Goal: Book appointment/travel/reservation

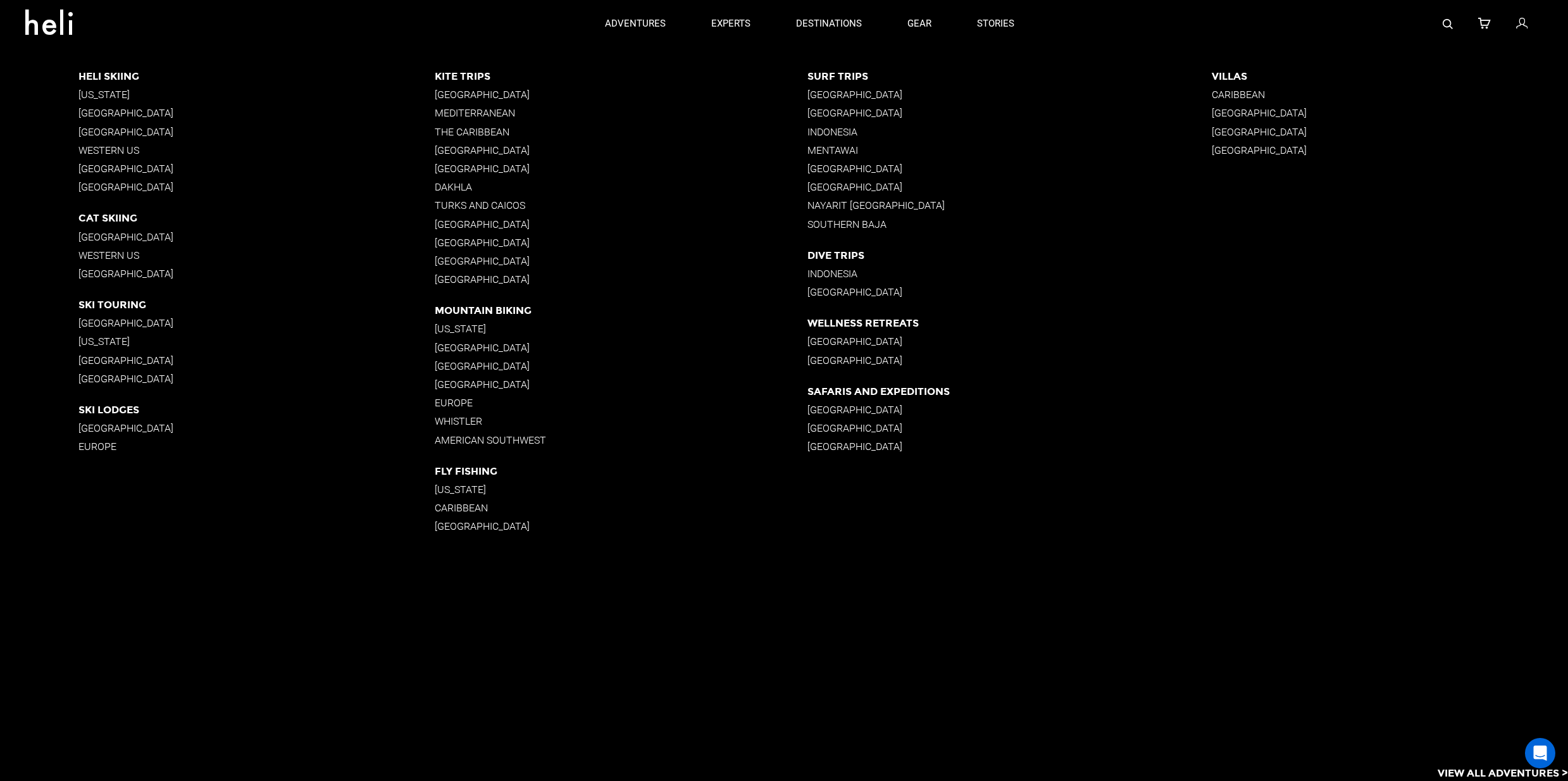
click at [455, 147] on p "[GEOGRAPHIC_DATA]" at bounding box center [622, 151] width 373 height 12
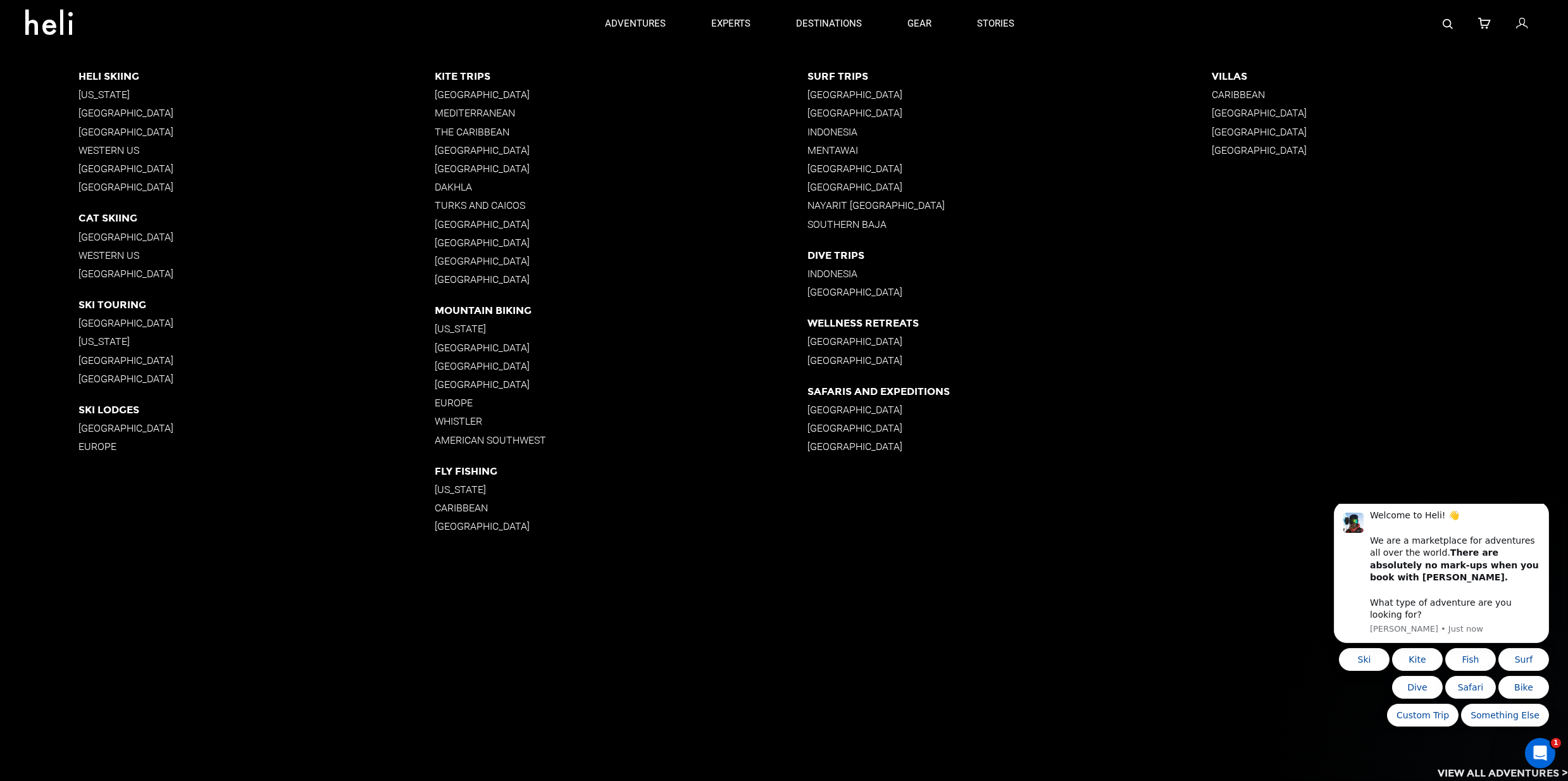
click at [452, 147] on p "[GEOGRAPHIC_DATA]" at bounding box center [622, 151] width 373 height 12
click at [457, 143] on div "Kite Trips [GEOGRAPHIC_DATA] [GEOGRAPHIC_DATA] The Caribbean [GEOGRAPHIC_DATA] …" at bounding box center [622, 181] width 373 height 222
click at [463, 147] on p "[GEOGRAPHIC_DATA]" at bounding box center [622, 151] width 373 height 12
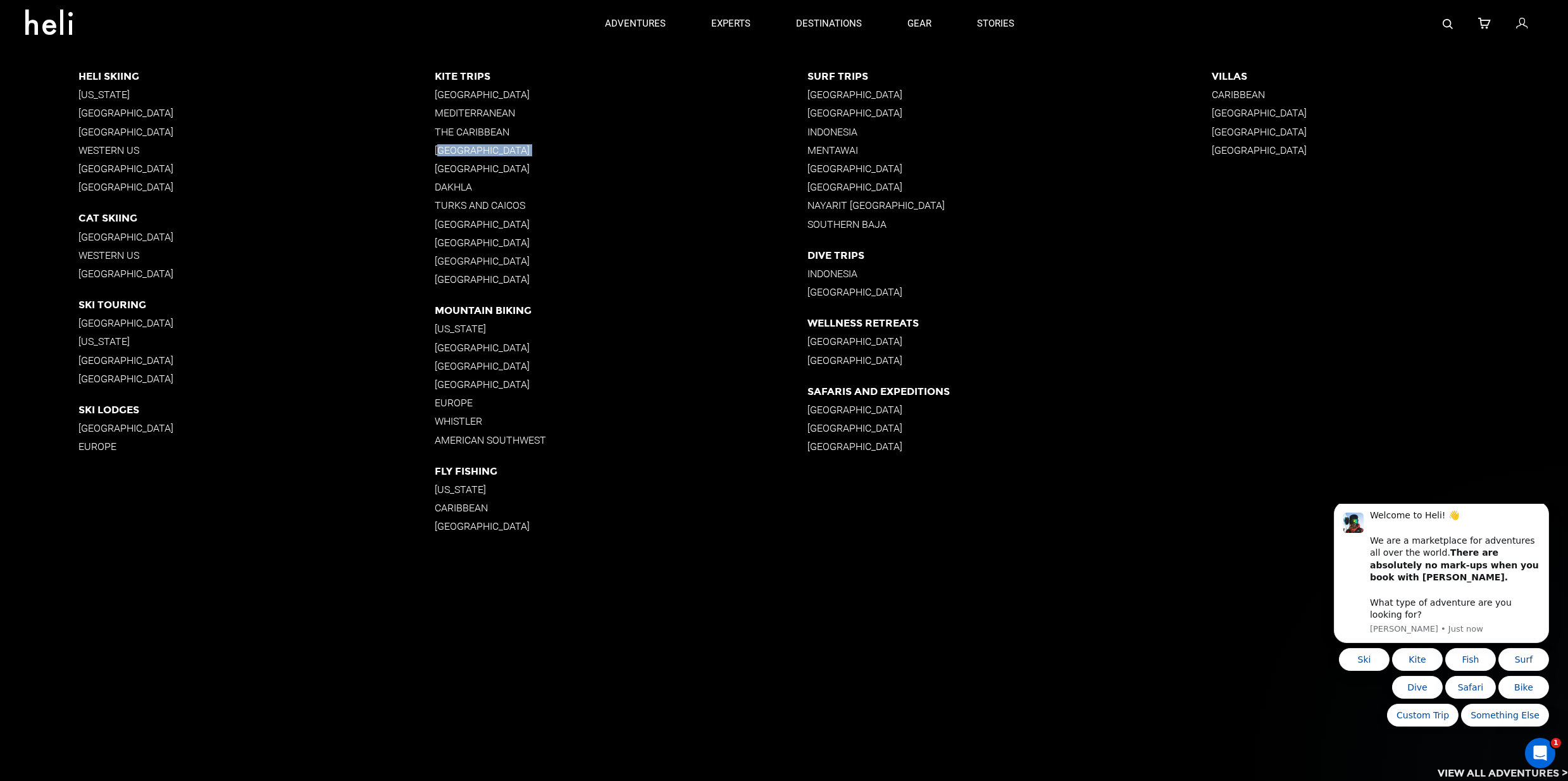
click at [463, 147] on p "[GEOGRAPHIC_DATA]" at bounding box center [622, 151] width 373 height 12
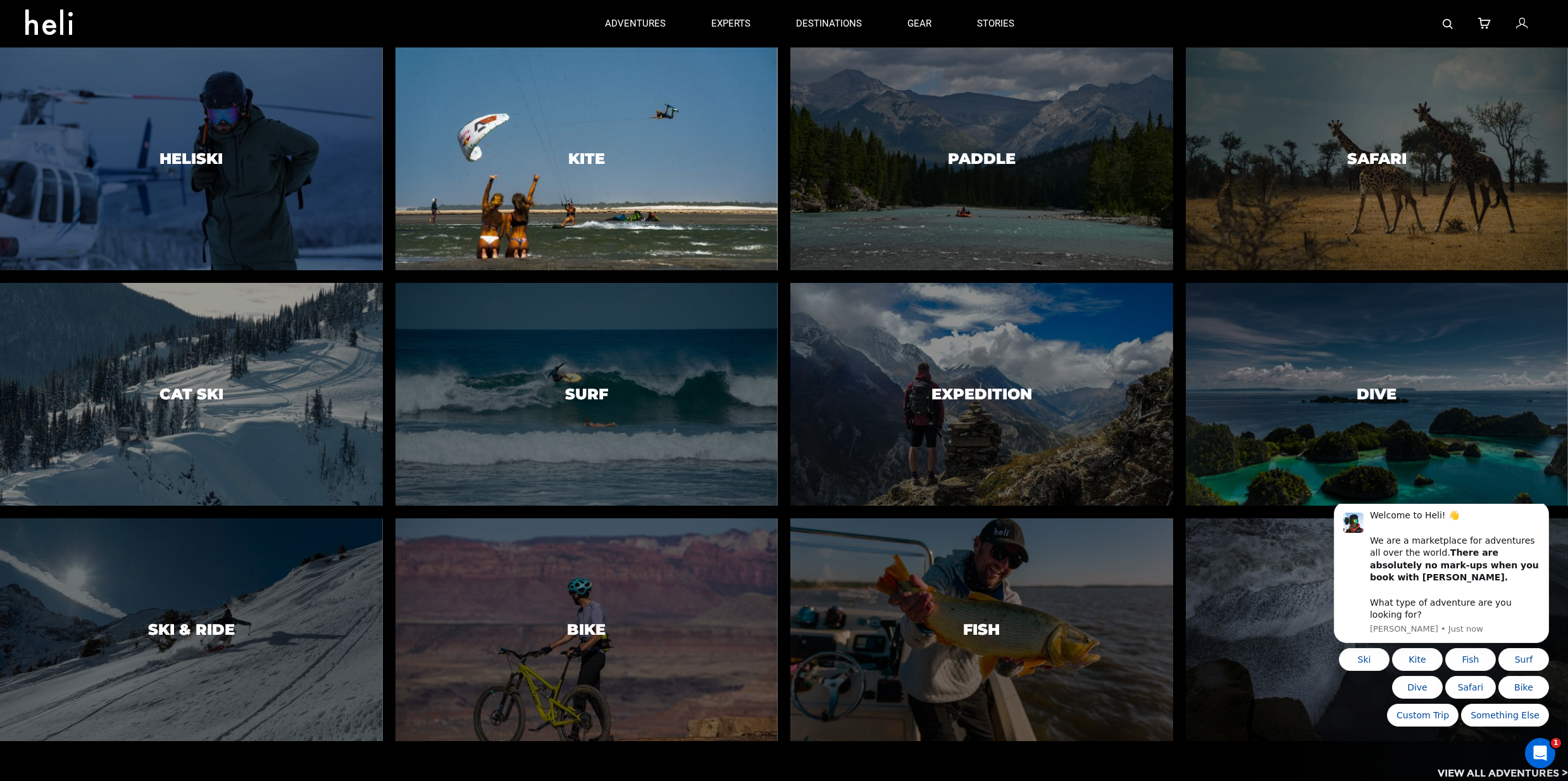
click at [639, 120] on div at bounding box center [586, 159] width 390 height 227
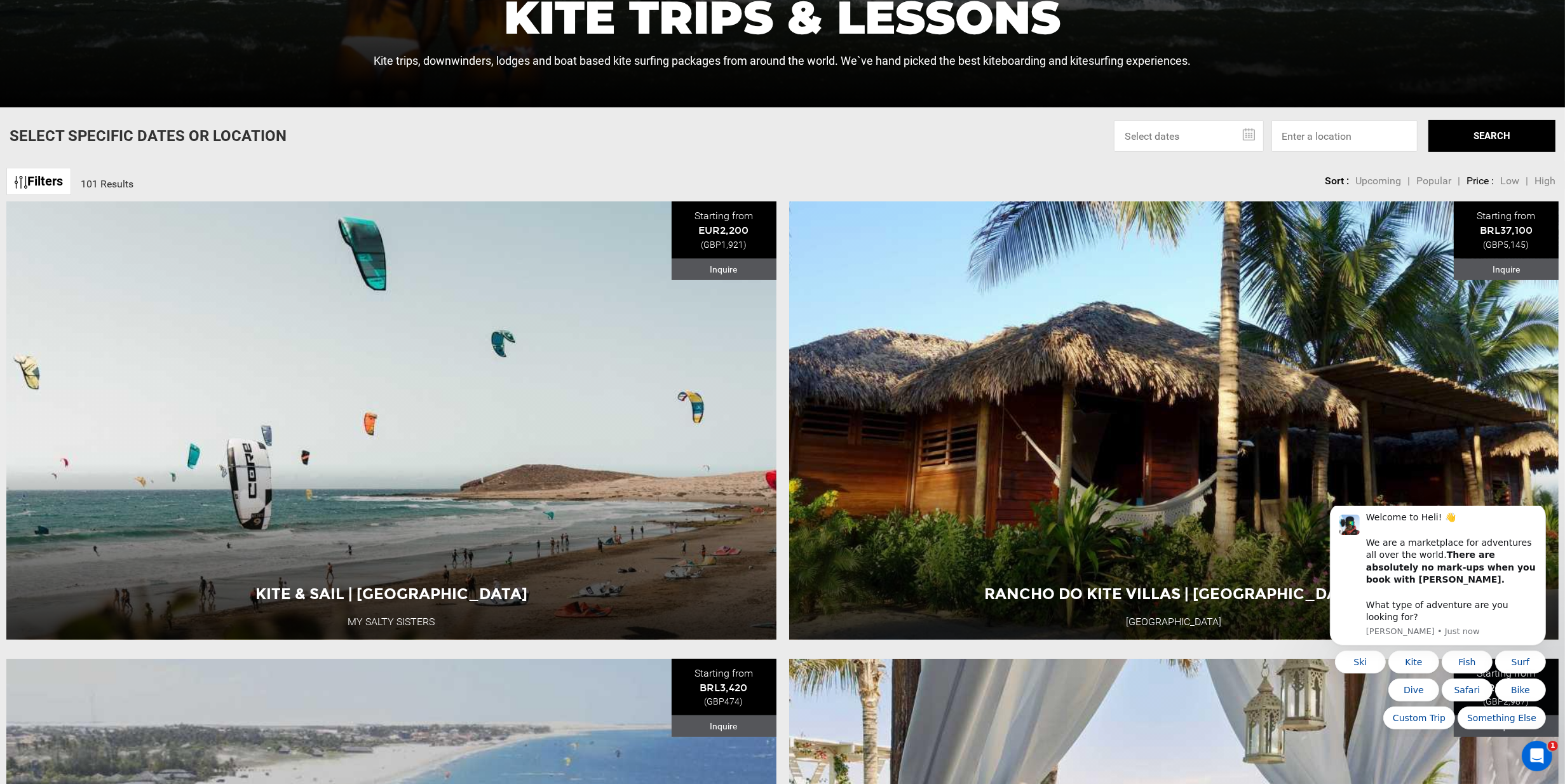
scroll to position [572, 0]
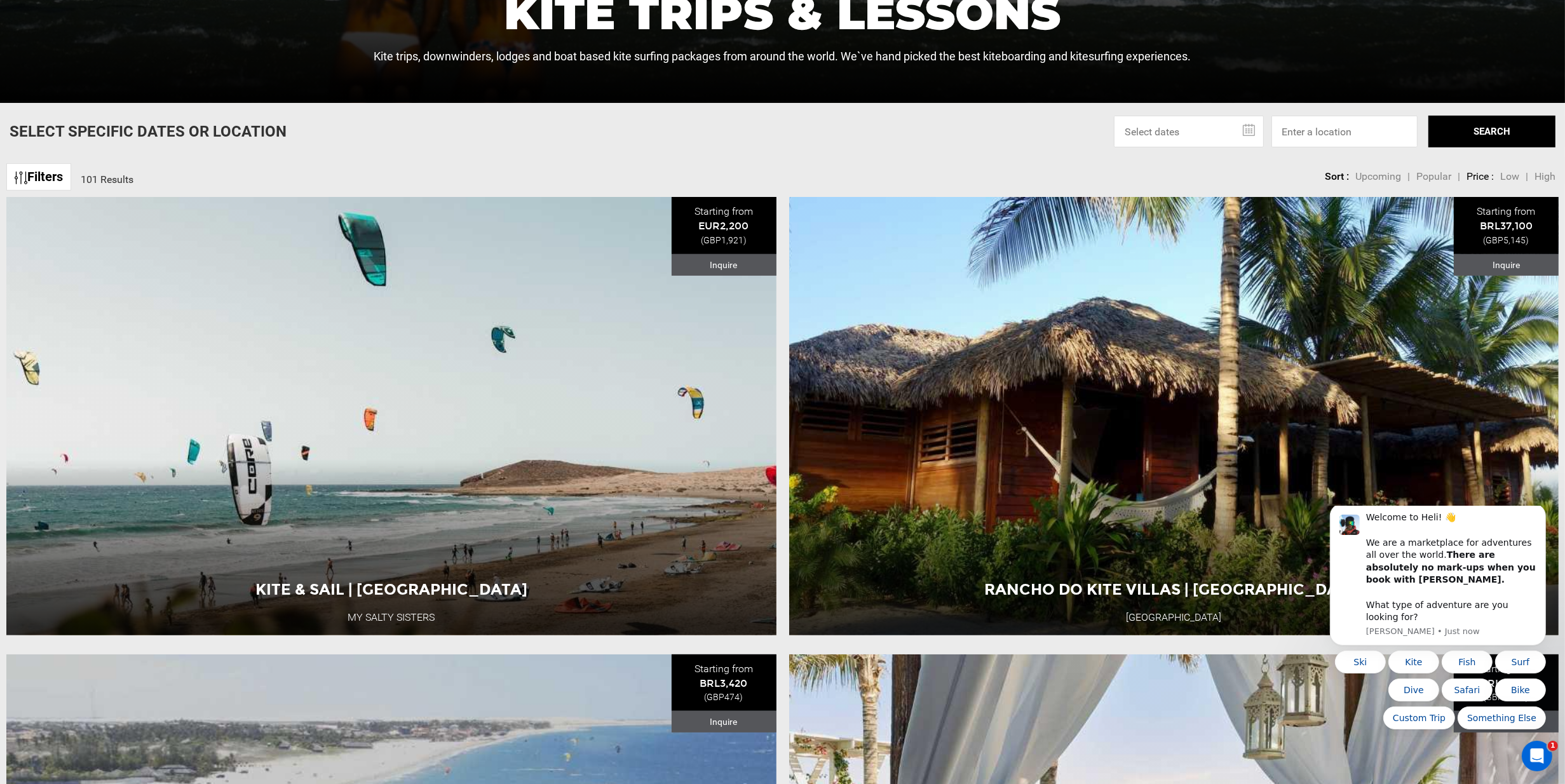
click at [1190, 125] on input "text" at bounding box center [1189, 132] width 150 height 32
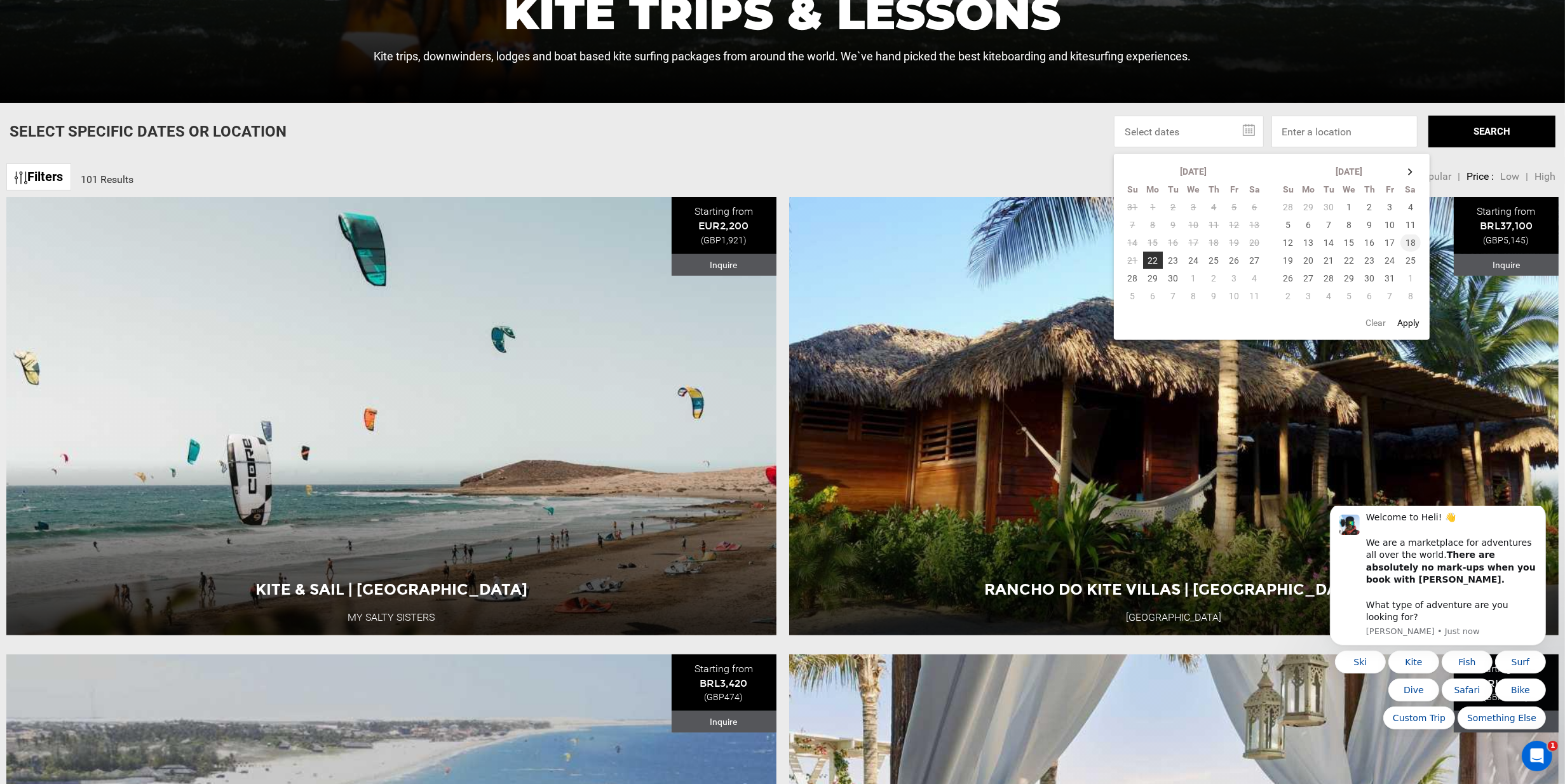
click at [1409, 243] on td "18" at bounding box center [1411, 243] width 21 height 18
click at [1392, 276] on td "31" at bounding box center [1391, 278] width 20 height 18
click at [1477, 139] on button "SEARCH" at bounding box center [1492, 132] width 127 height 32
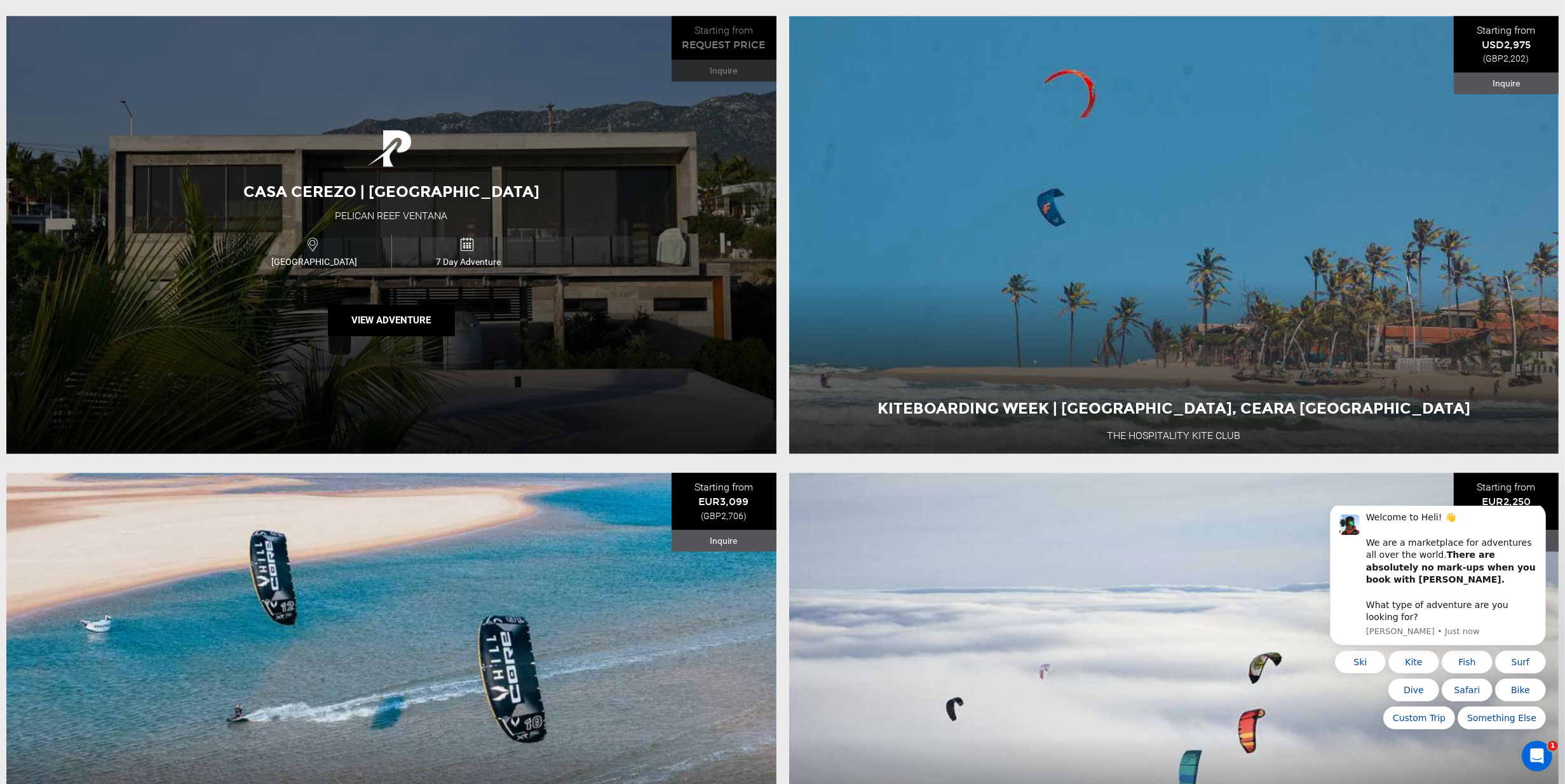
scroll to position [5083, 0]
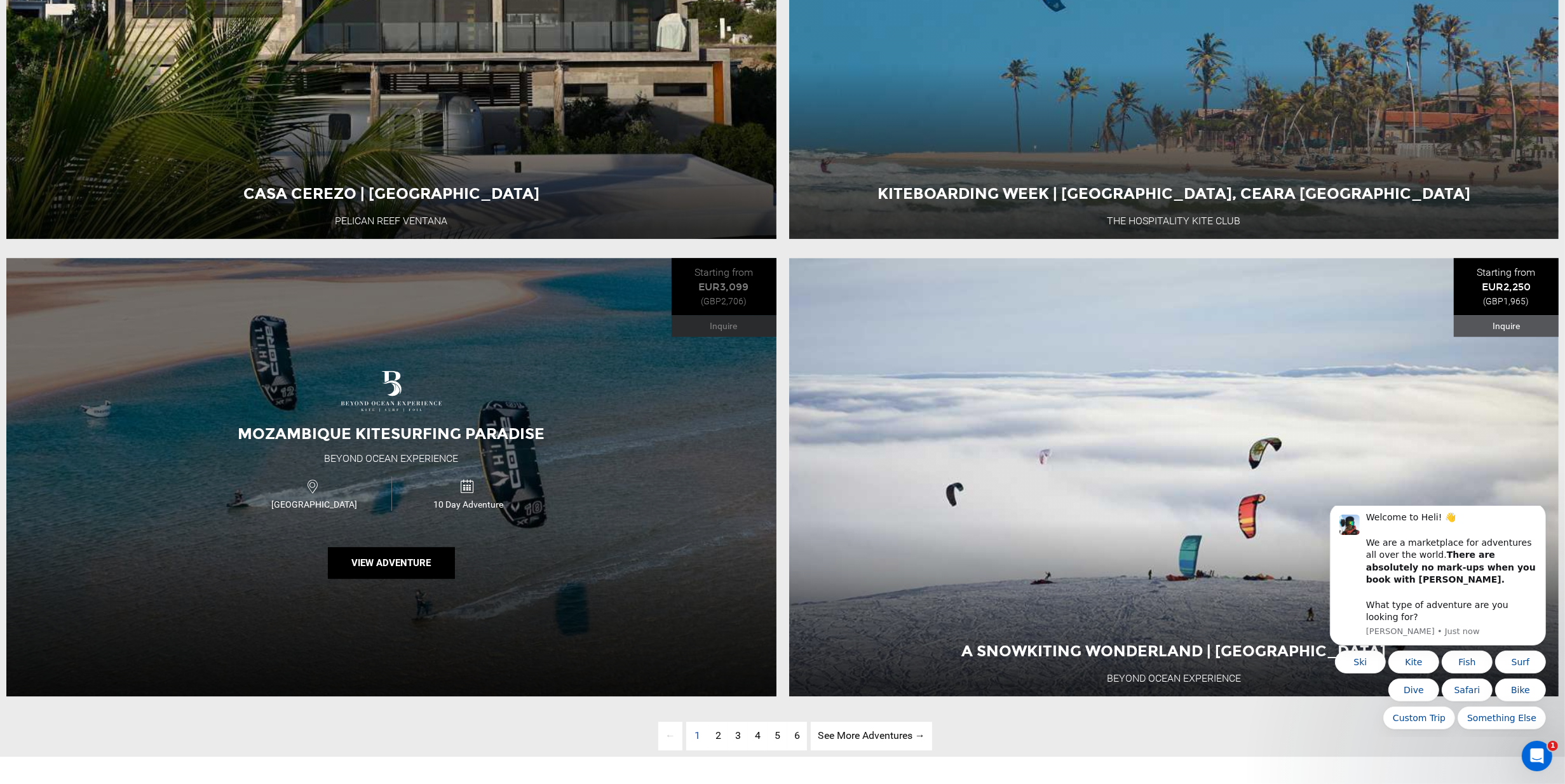
click at [596, 439] on div "[GEOGRAPHIC_DATA] Kitesurfing Paradise Beyond Ocean Experience [GEOGRAPHIC_DATA…" at bounding box center [391, 477] width 770 height 438
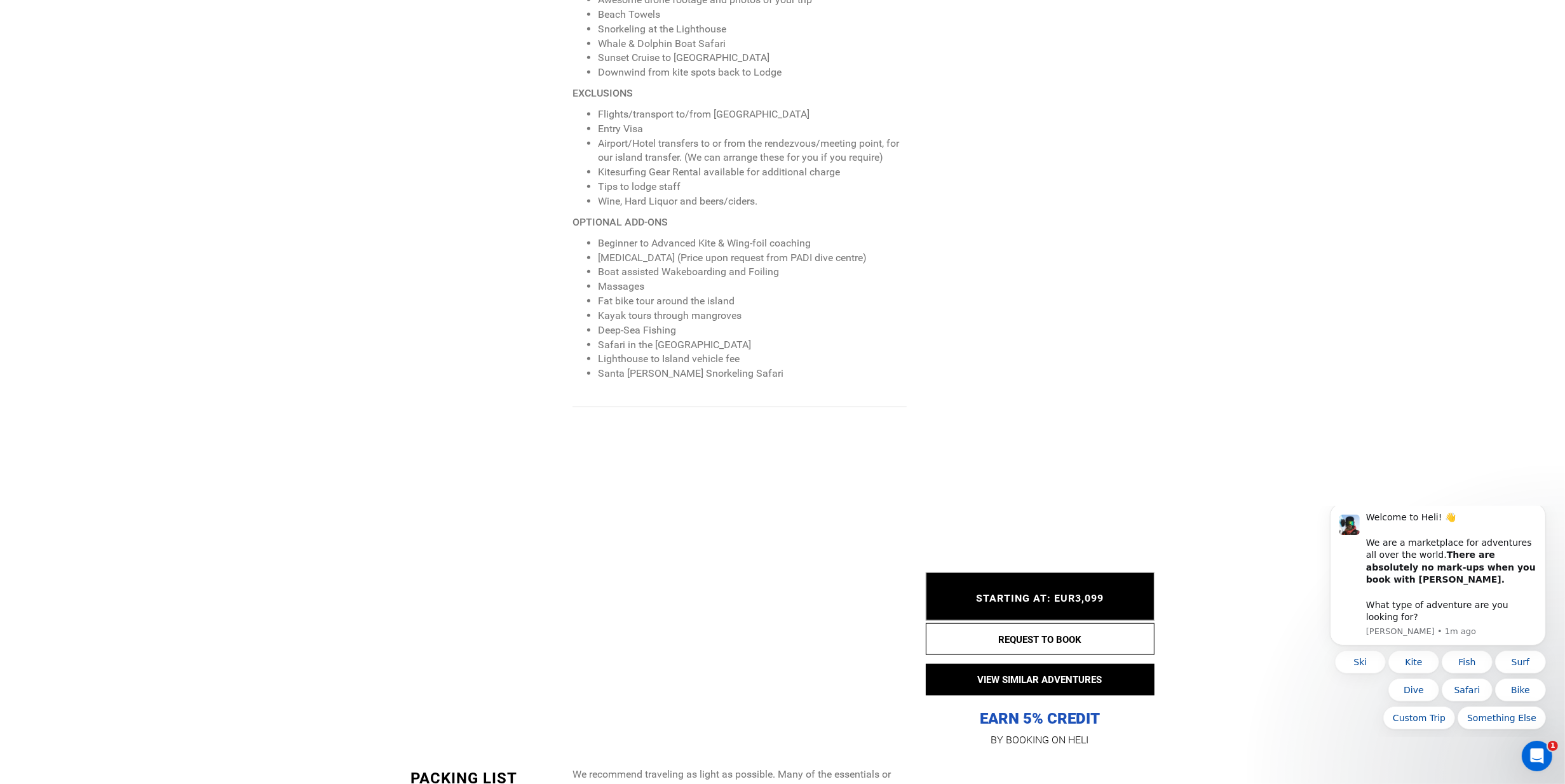
scroll to position [1652, 0]
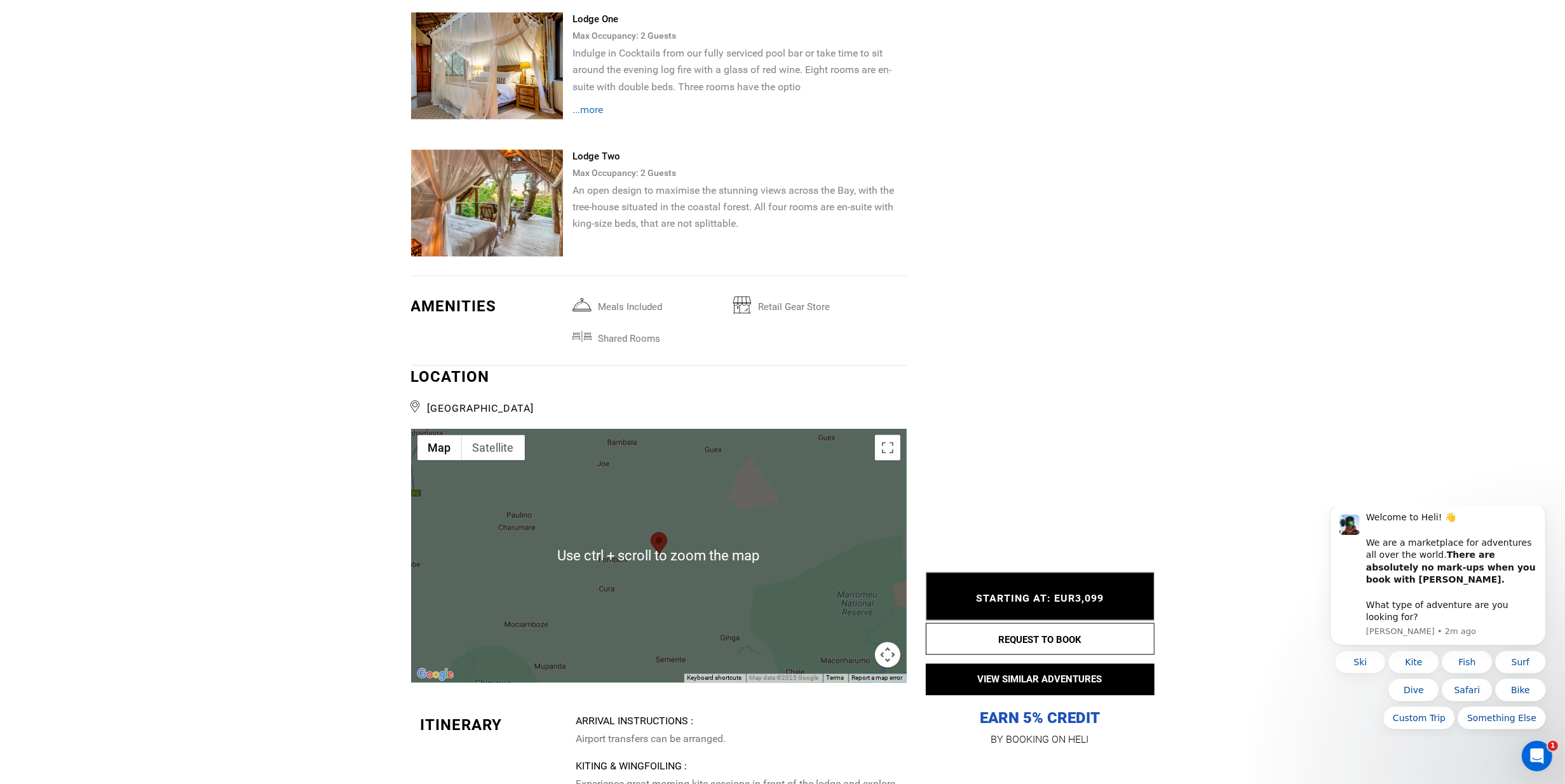
scroll to position [2796, 0]
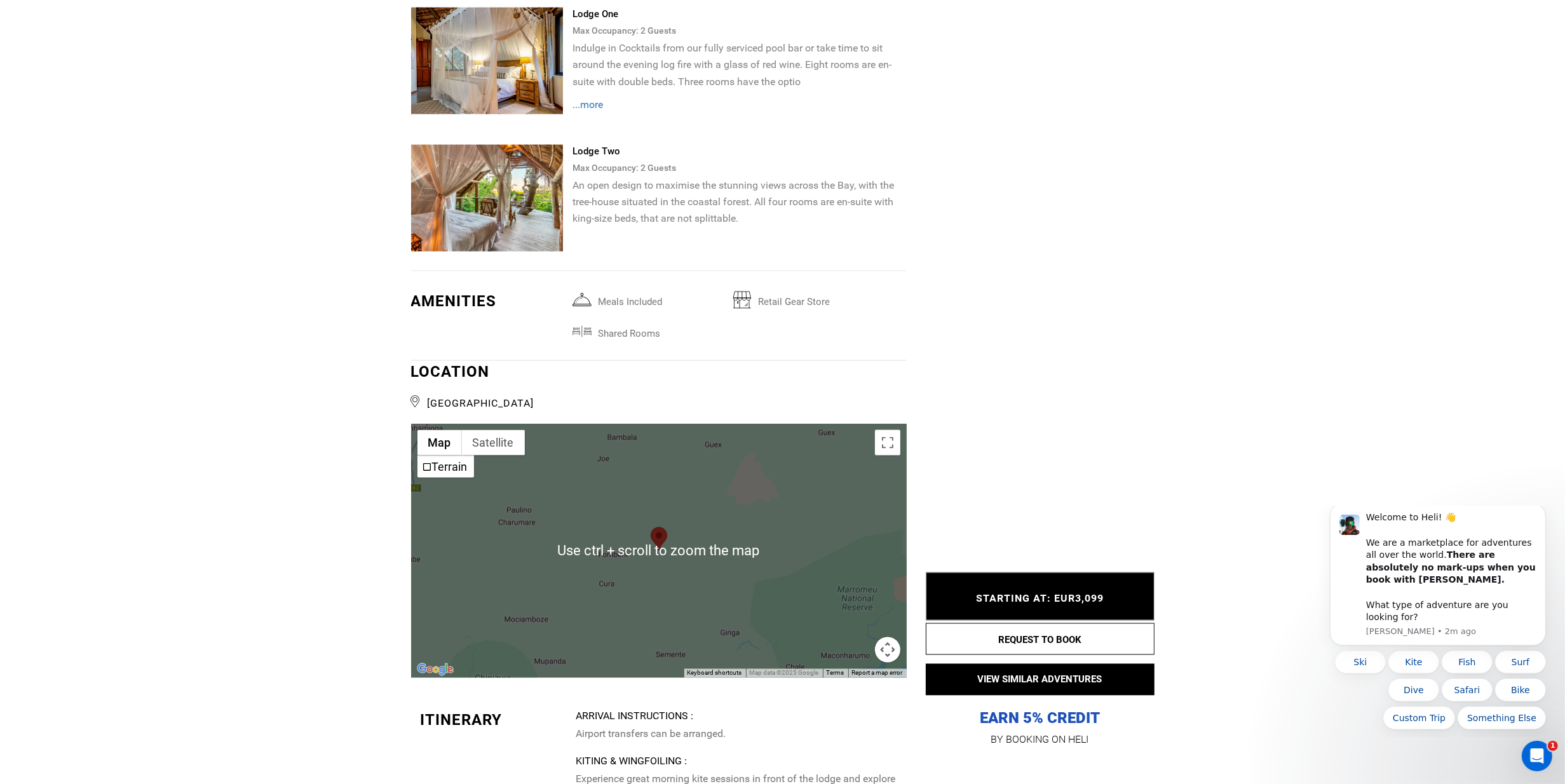
click at [733, 517] on div at bounding box center [659, 551] width 496 height 254
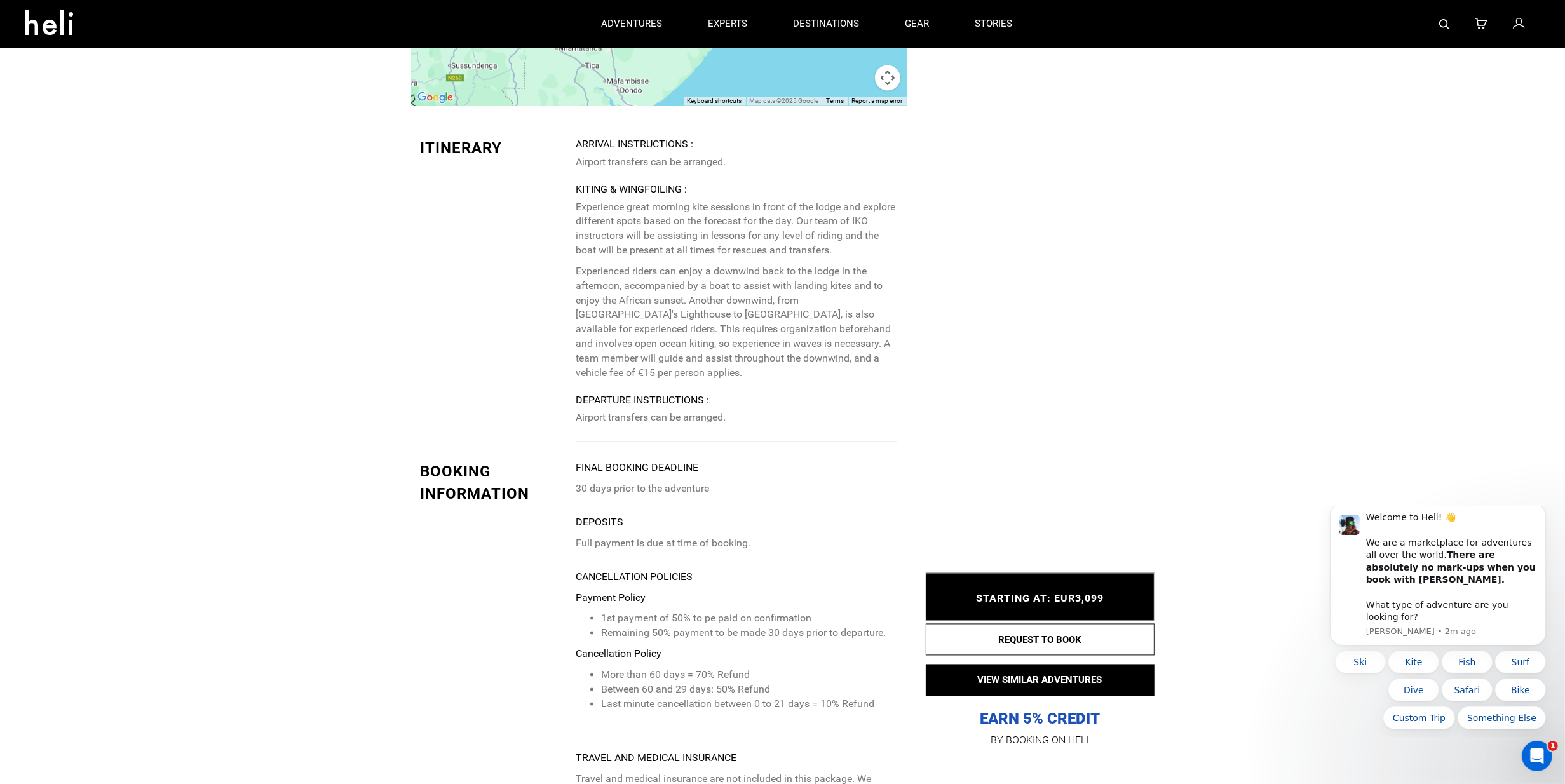
scroll to position [3304, 0]
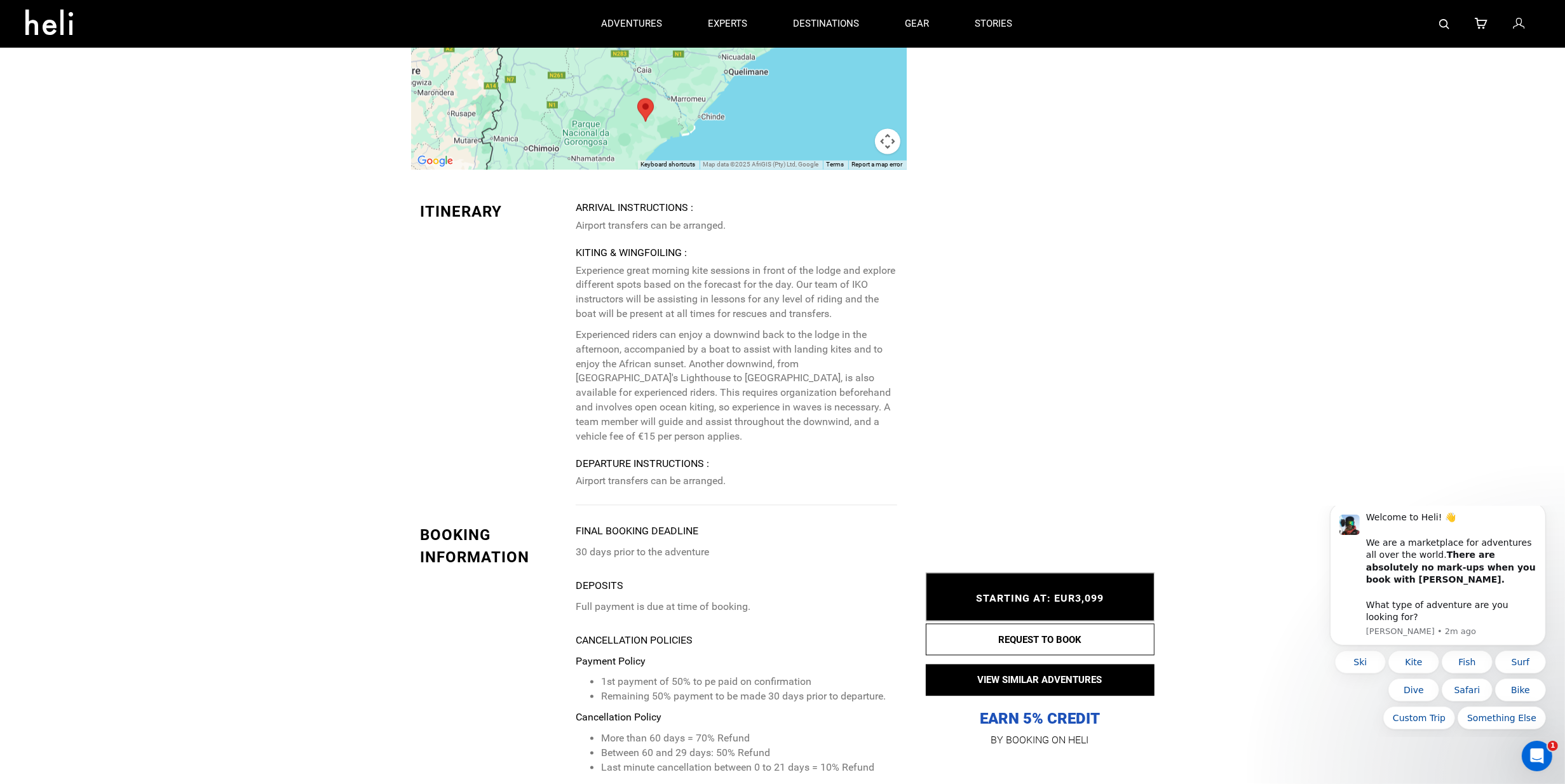
drag, startPoint x: 608, startPoint y: 87, endPoint x: 610, endPoint y: 100, distance: 13.2
click at [599, 128] on div at bounding box center [659, 42] width 496 height 254
